Goal: Information Seeking & Learning: Stay updated

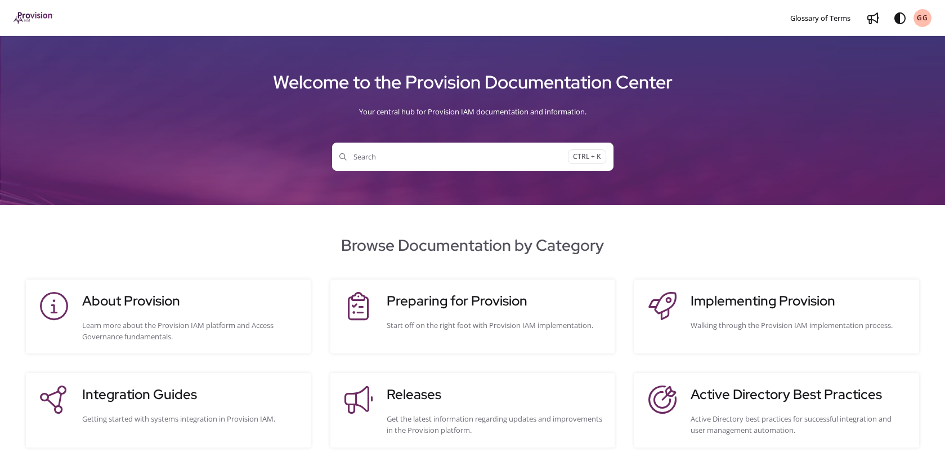
scroll to position [56, 0]
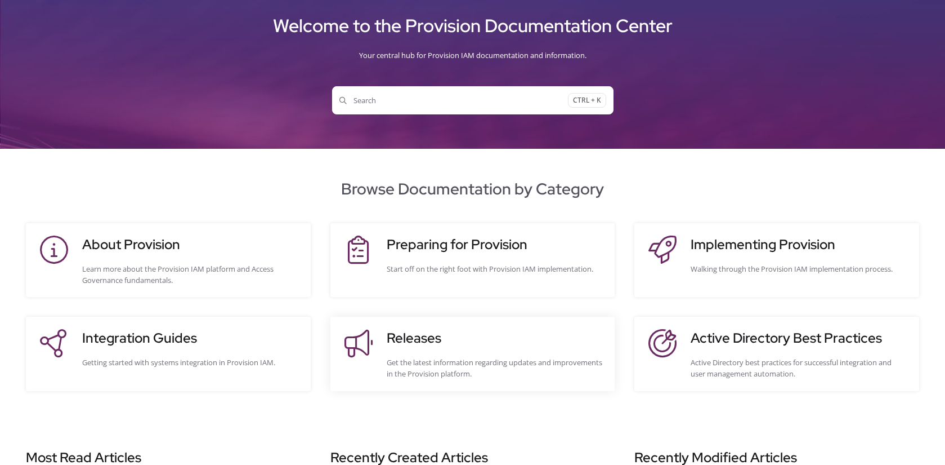
click at [413, 332] on h3 "Releases" at bounding box center [495, 338] width 217 height 20
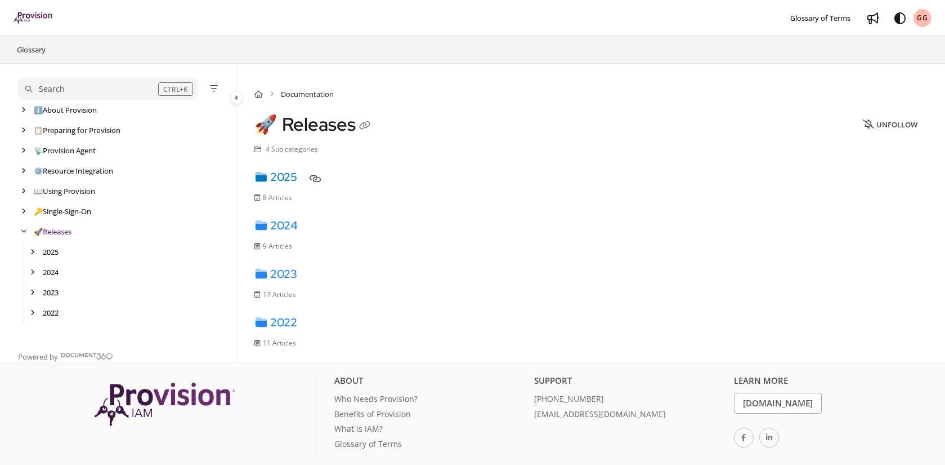
click at [277, 172] on link "2025" at bounding box center [276, 176] width 43 height 15
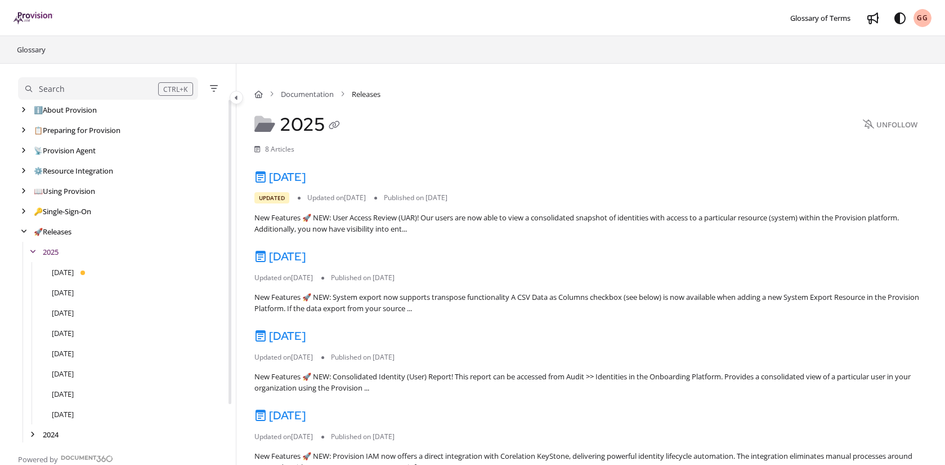
scroll to position [41, 0]
click at [306, 173] on link "[DATE]" at bounding box center [280, 176] width 51 height 15
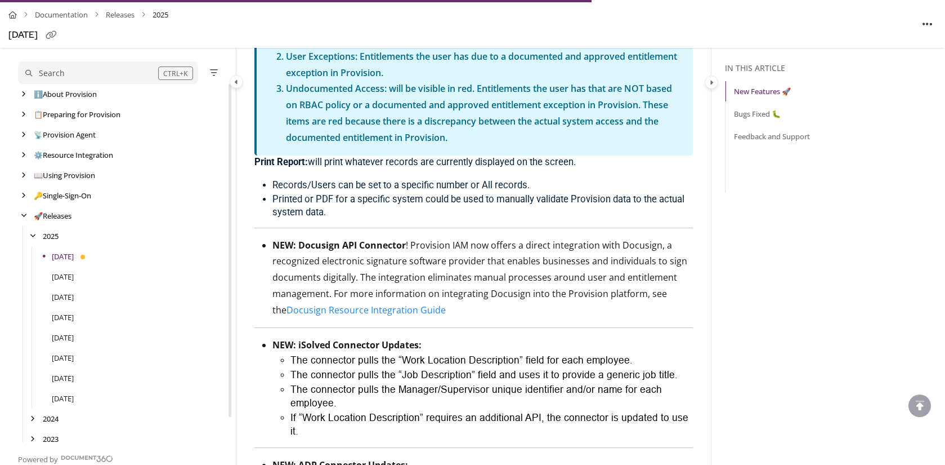
scroll to position [1858, 0]
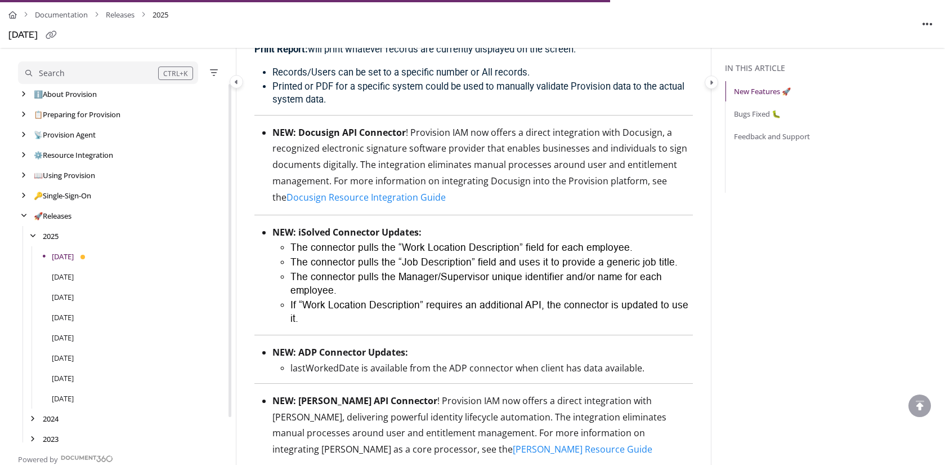
click at [275, 260] on ul "The connector pulls the “Work Location Description” field for each employee. Th…" at bounding box center [483, 282] width 421 height 85
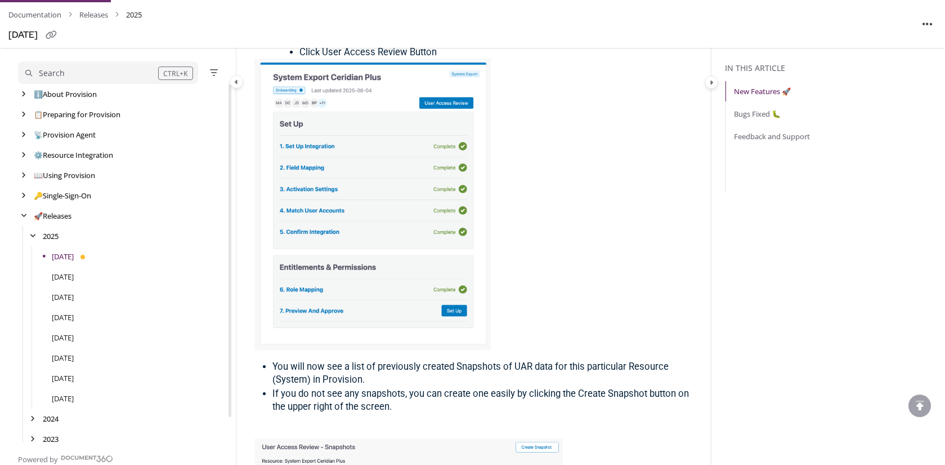
scroll to position [0, 0]
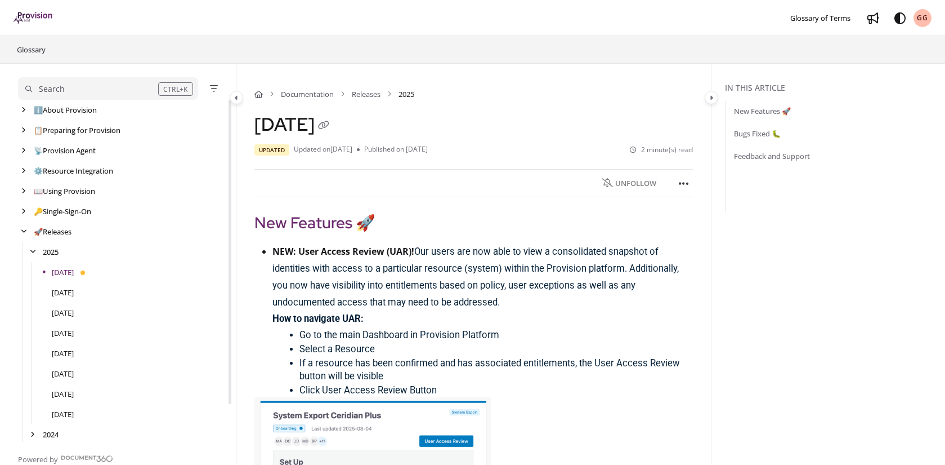
click at [452, 264] on span "Our users are now able to view a consolidated snapshot of identities with acces…" at bounding box center [476, 276] width 407 height 61
